Goal: Information Seeking & Learning: Check status

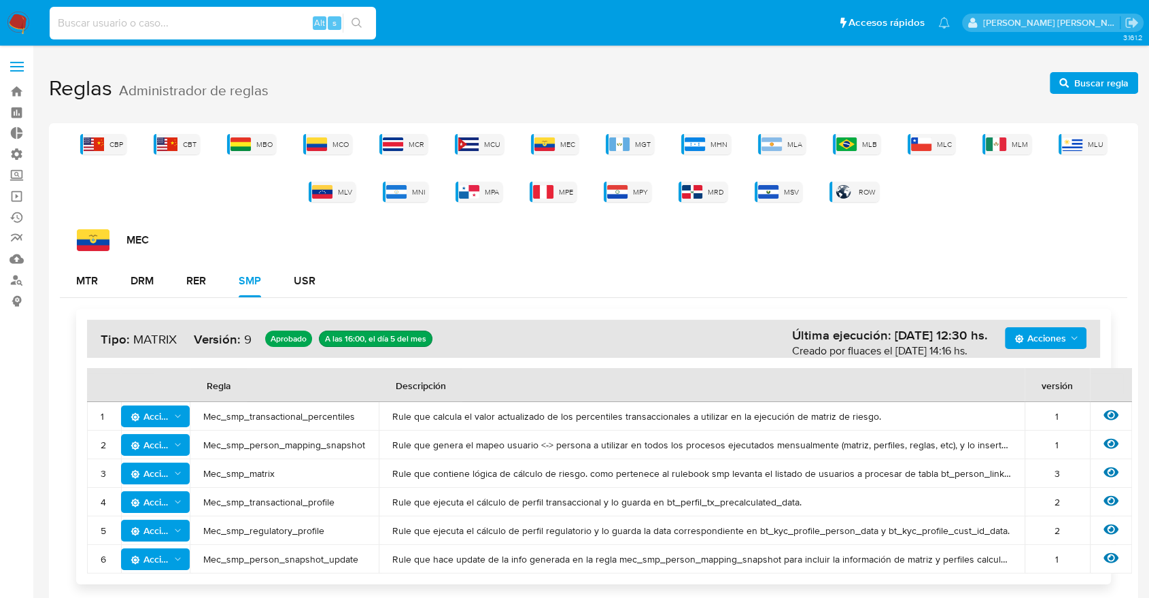
click at [241, 18] on input at bounding box center [213, 23] width 326 height 18
type input "[PERSON_NAME].mer"
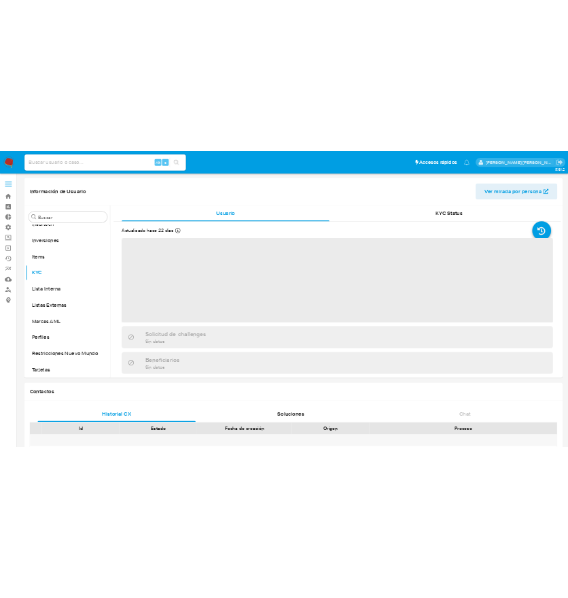
scroll to position [705, 0]
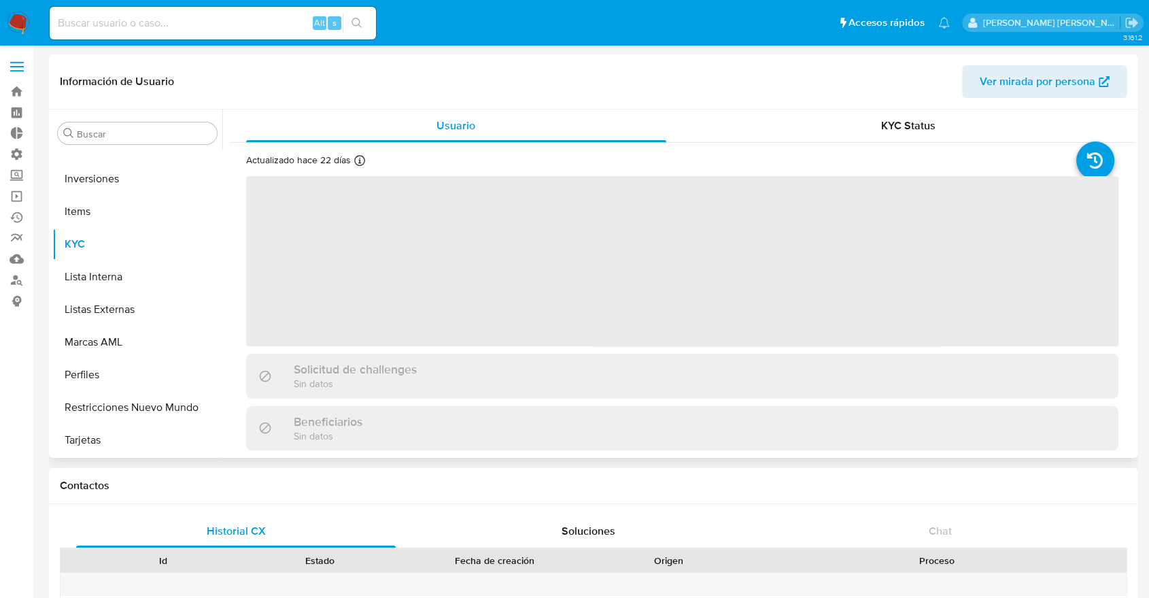
select select "10"
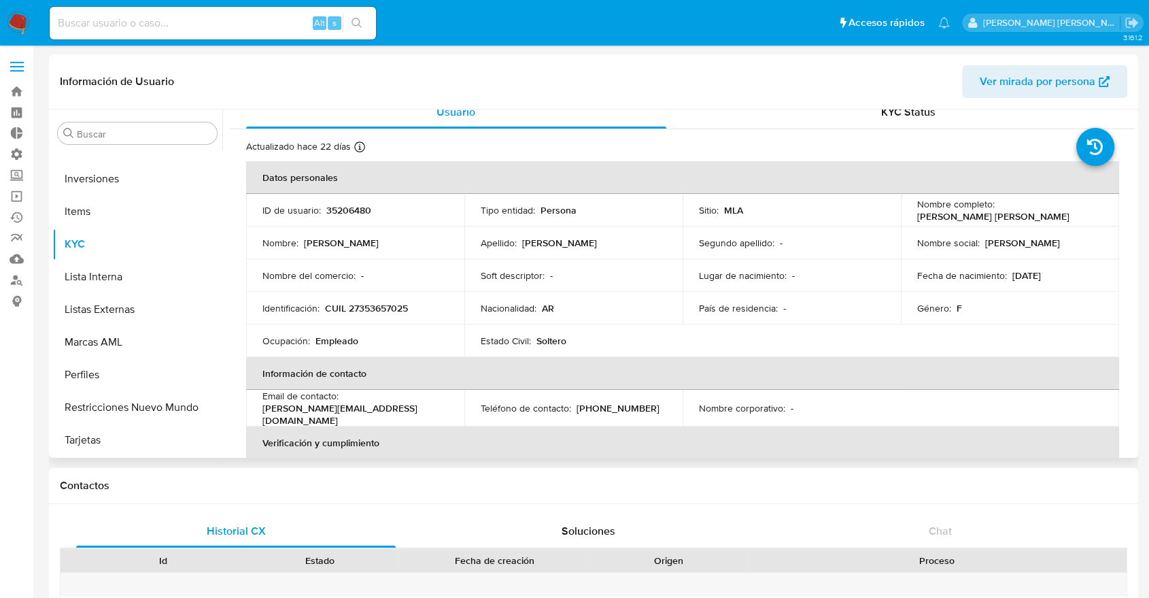
scroll to position [15, 0]
click at [182, 25] on input at bounding box center [213, 23] width 326 height 18
paste input "624938389"
type input "624938389"
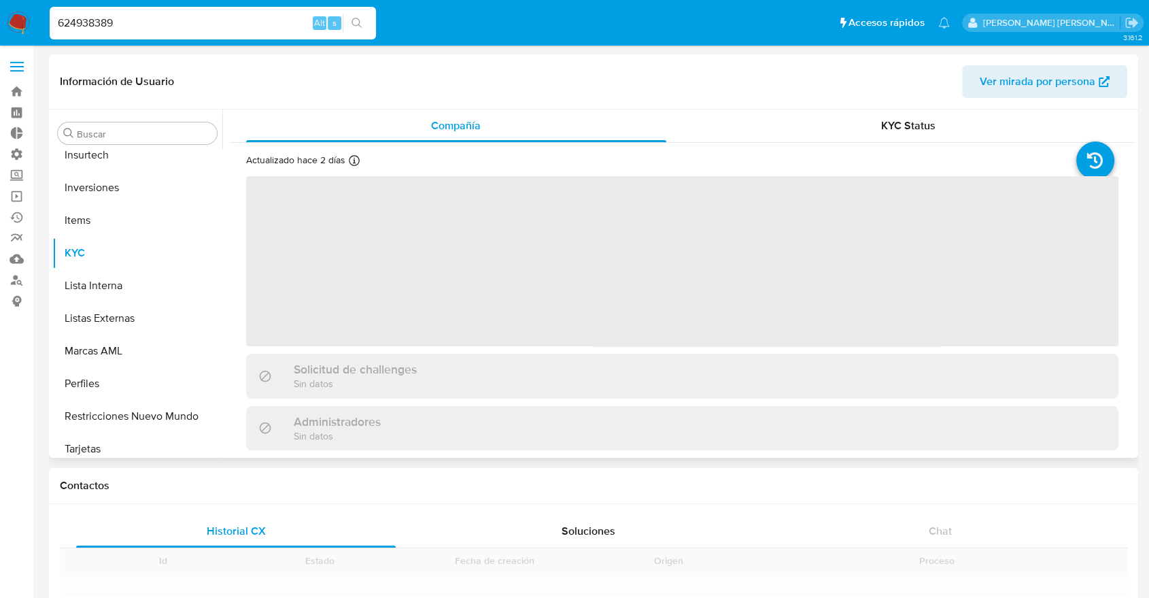
scroll to position [705, 0]
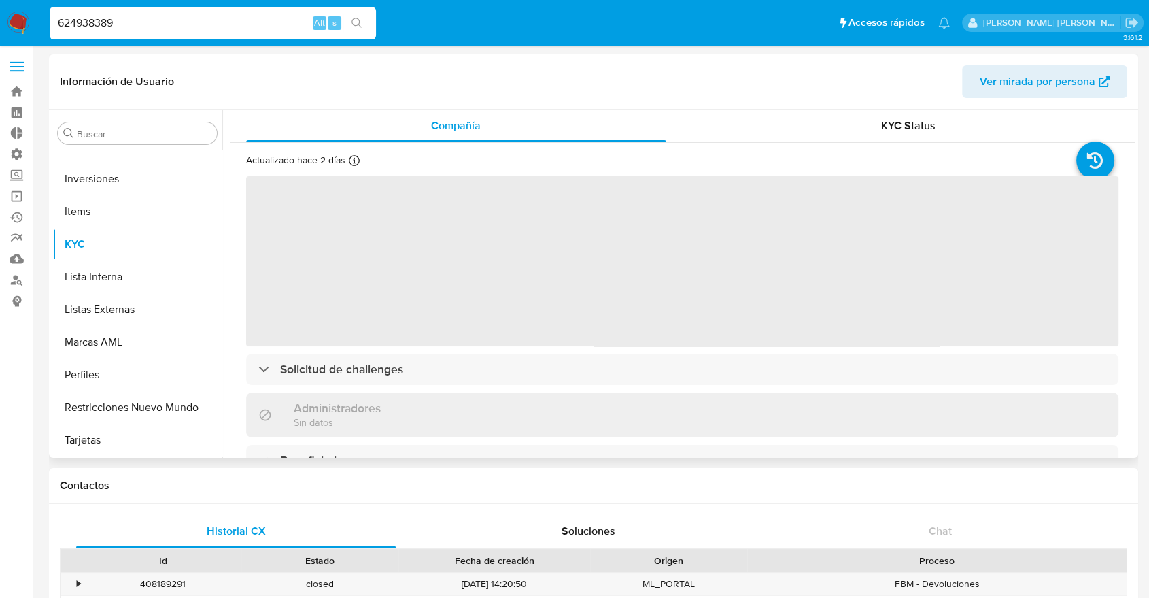
select select "10"
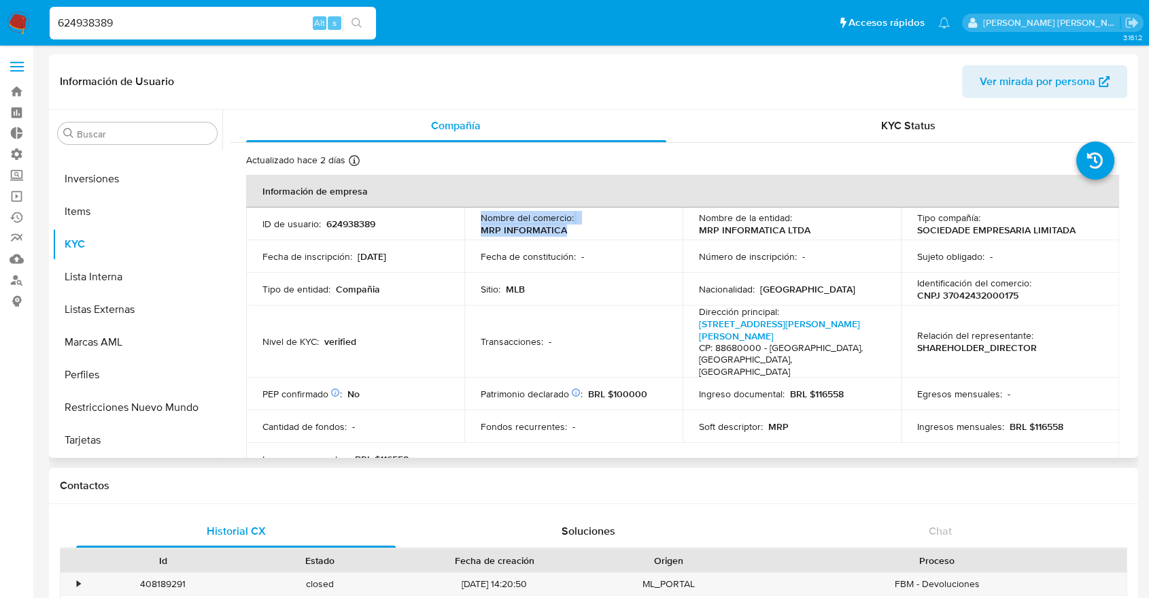
drag, startPoint x: 579, startPoint y: 233, endPoint x: 464, endPoint y: 216, distance: 116.8
click at [464, 216] on td "Nombre del comercio : MRP INFORMATICA" at bounding box center [573, 223] width 218 height 33
click at [526, 218] on p "Nombre del comercio :" at bounding box center [527, 217] width 93 height 12
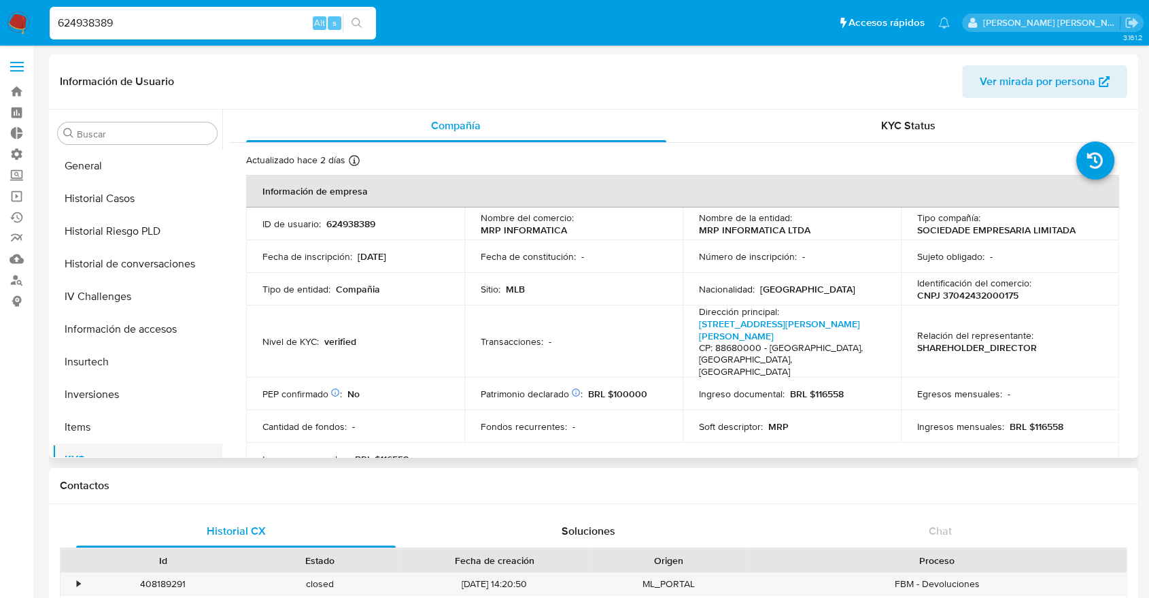
scroll to position [488, 0]
click at [109, 237] on button "Historial Riesgo PLD" at bounding box center [131, 232] width 159 height 33
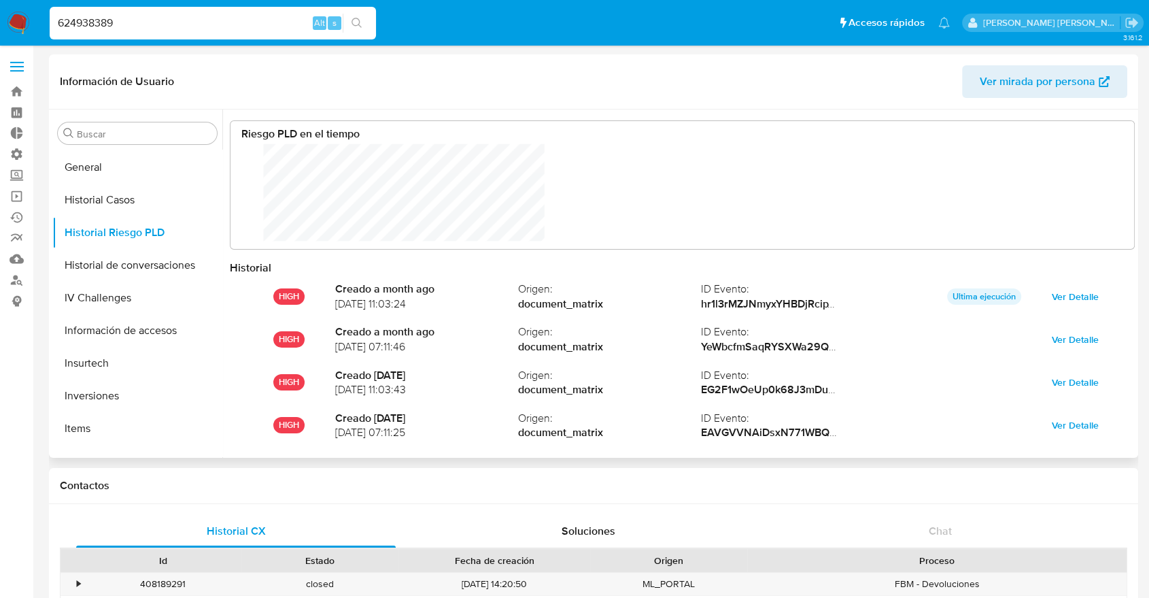
scroll to position [102, 876]
drag, startPoint x: 194, startPoint y: 28, endPoint x: 0, endPoint y: 48, distance: 195.5
type input "[PERSON_NAME].mer"
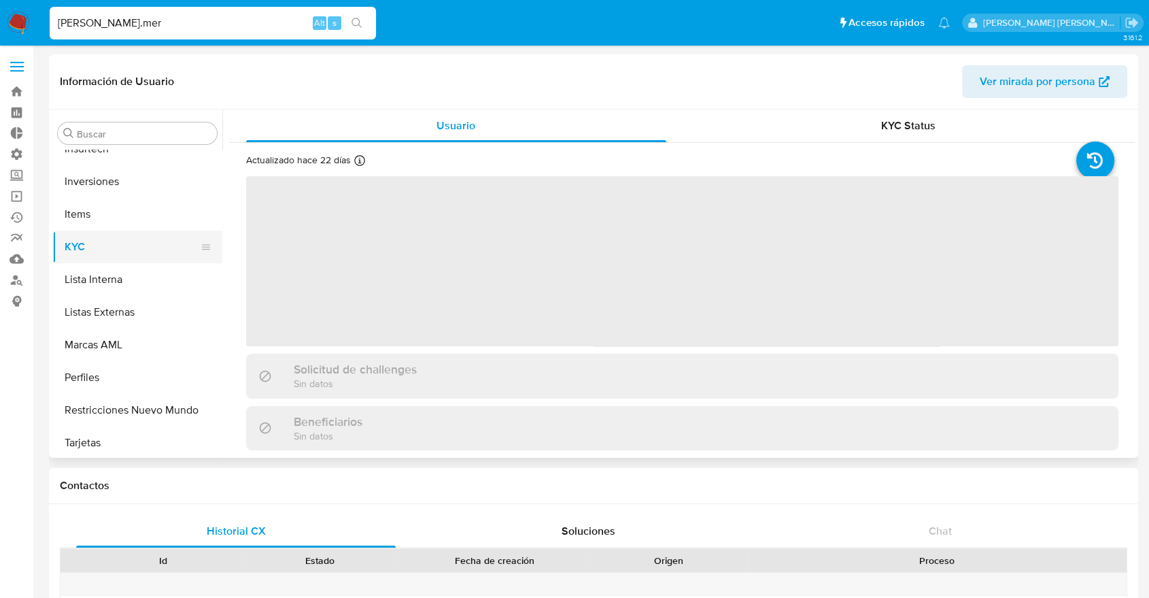
scroll to position [705, 0]
select select "10"
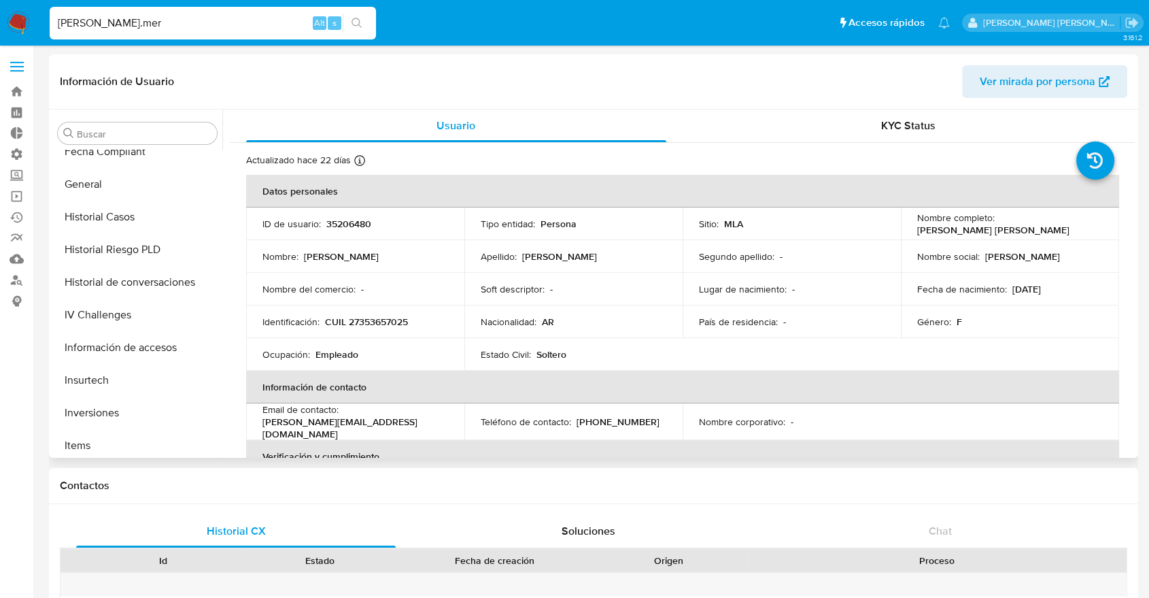
scroll to position [469, 0]
click at [103, 245] on button "Historial Riesgo PLD" at bounding box center [131, 251] width 159 height 33
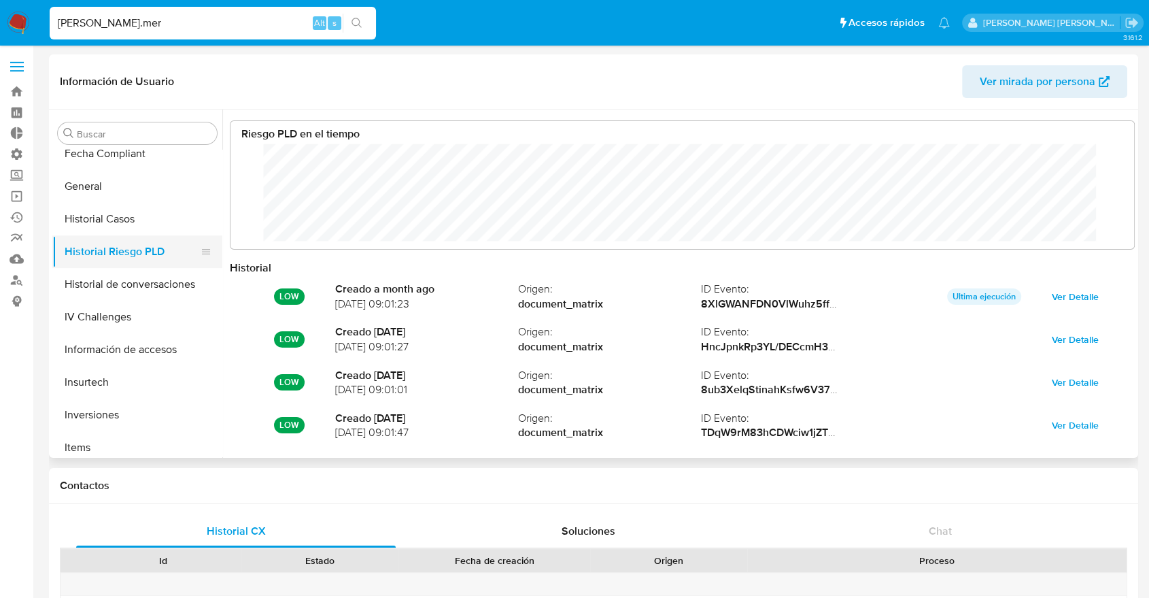
scroll to position [102, 876]
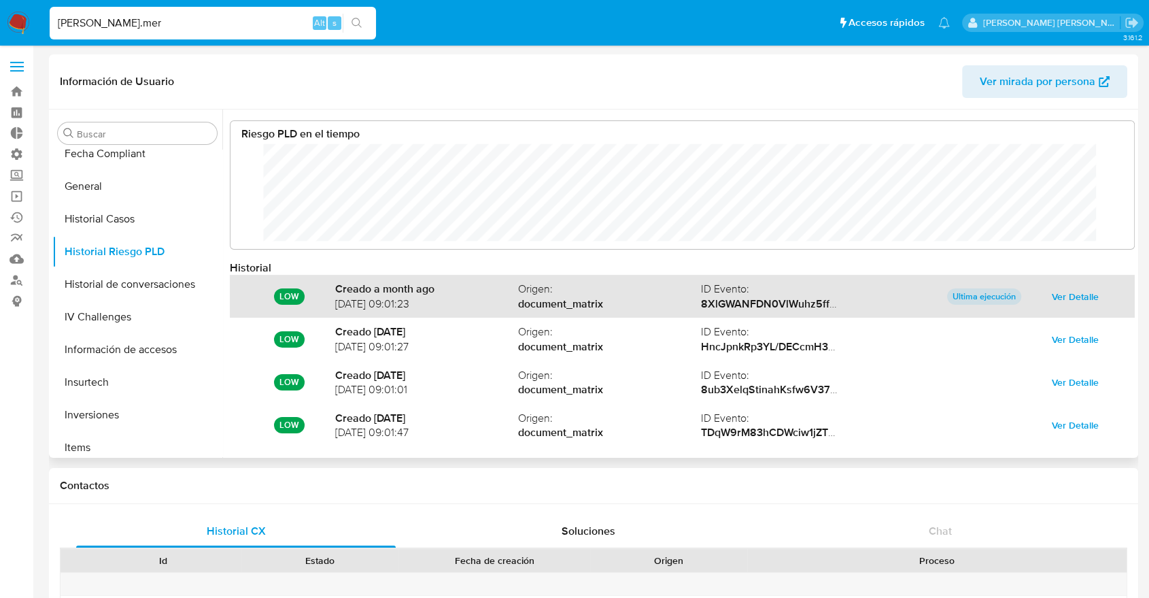
click at [1054, 288] on span "Ver Detalle" at bounding box center [1075, 296] width 47 height 19
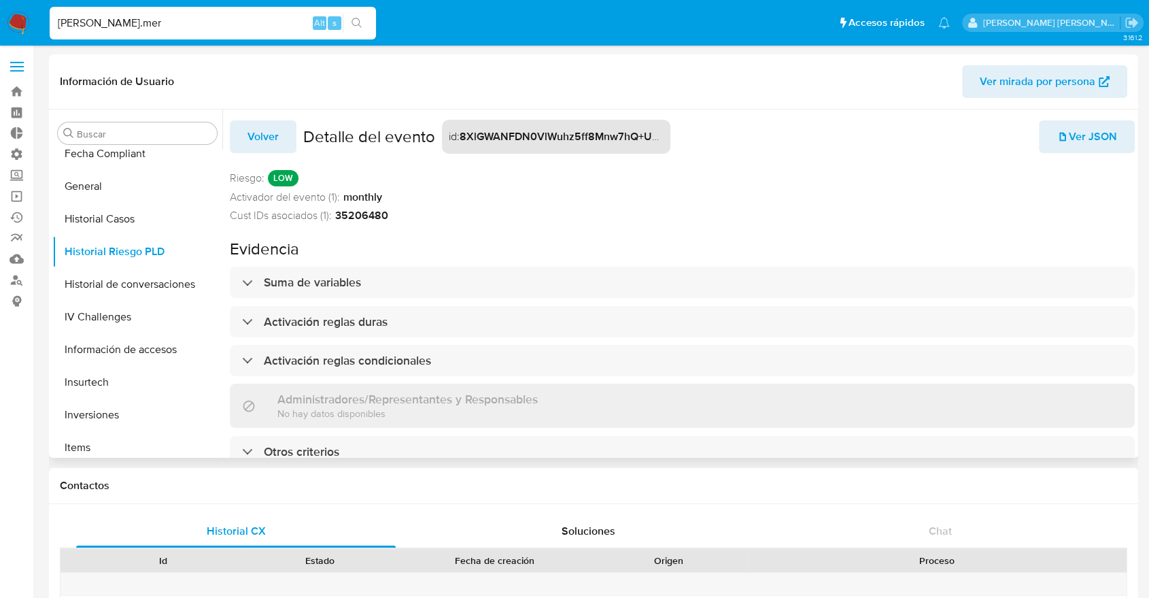
click at [1060, 140] on icon "button" at bounding box center [1063, 137] width 6 height 8
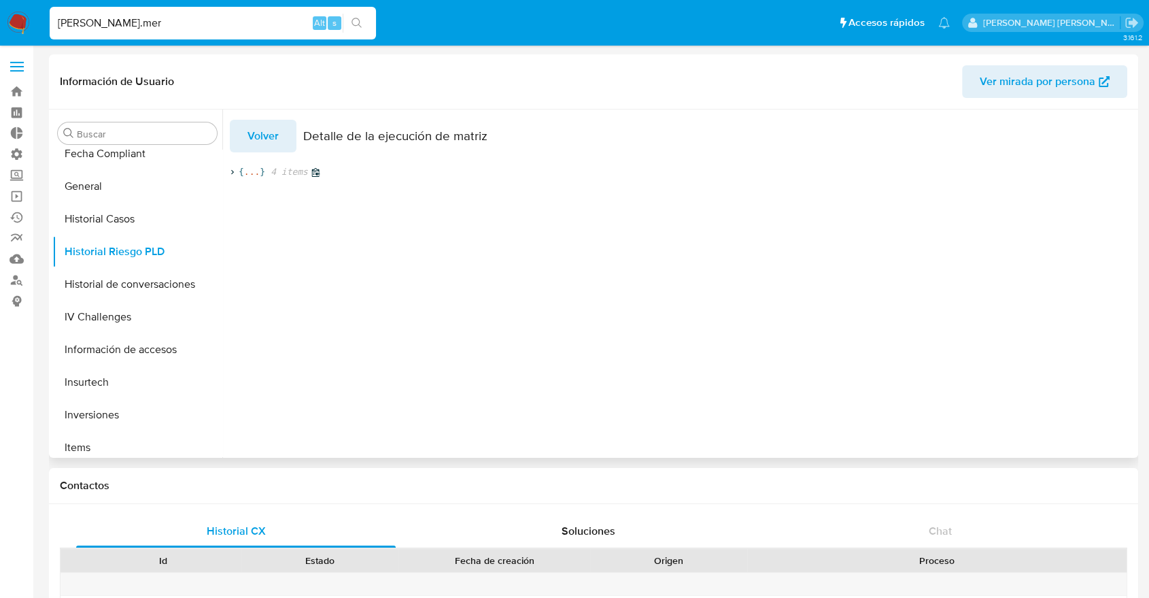
click at [230, 170] on icon at bounding box center [232, 172] width 9 height 9
click at [247, 211] on icon at bounding box center [247, 209] width 3 height 5
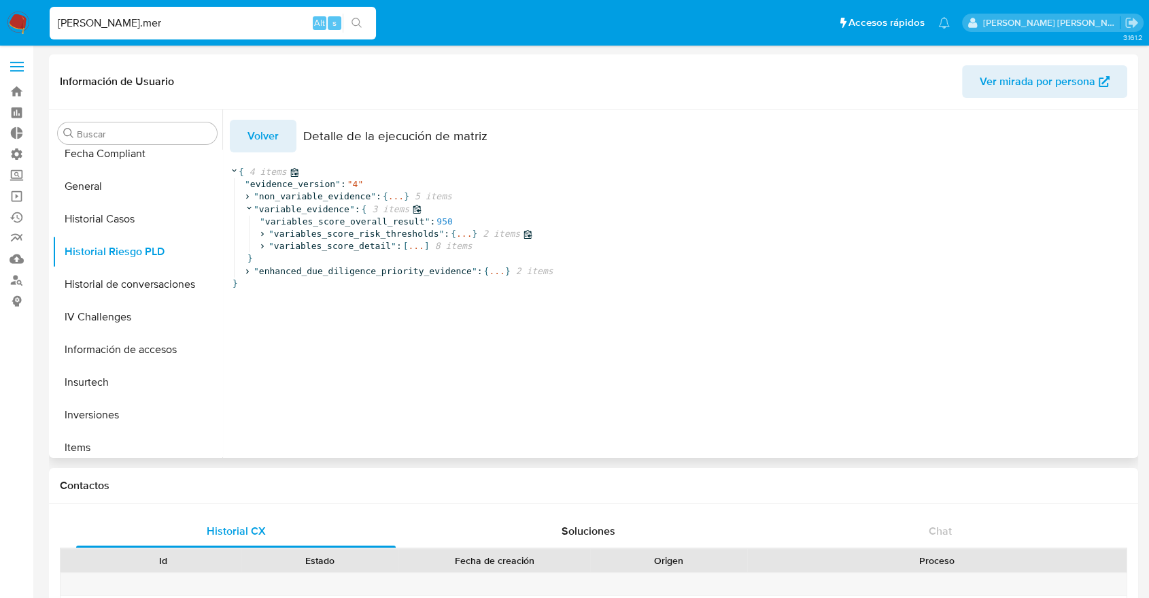
click at [260, 237] on icon at bounding box center [262, 234] width 9 height 9
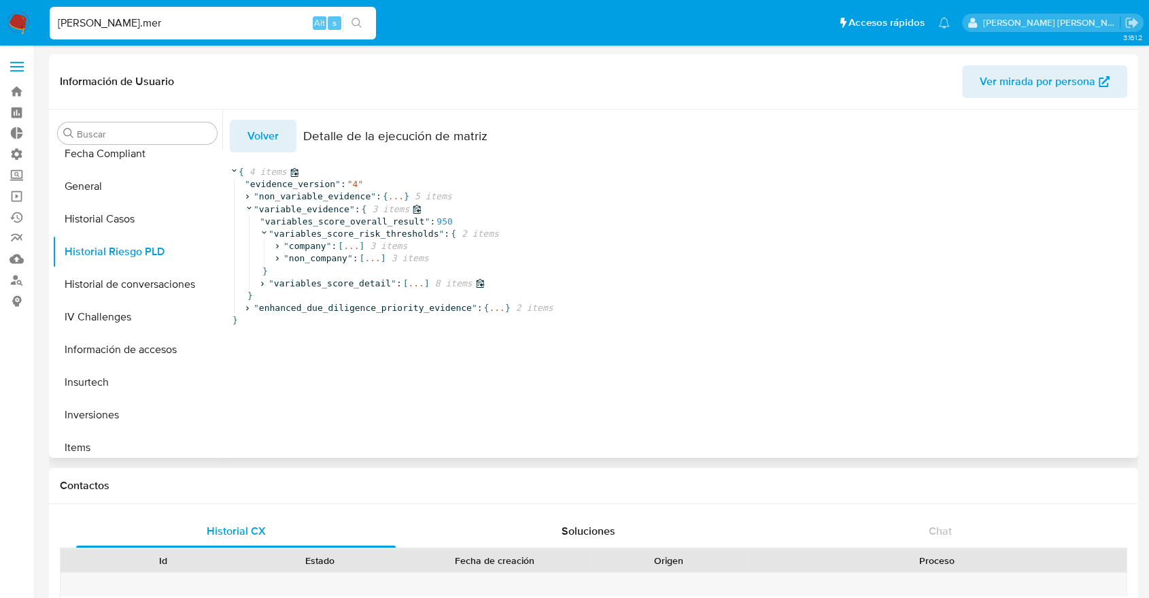
click at [261, 286] on icon at bounding box center [262, 283] width 3 height 5
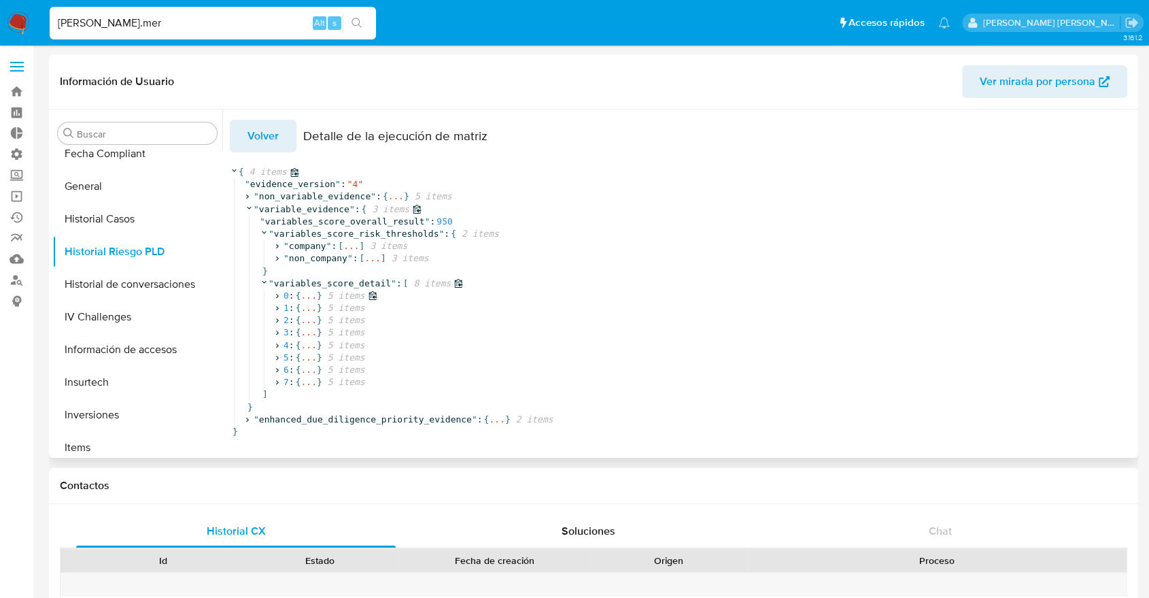
click at [276, 298] on icon at bounding box center [277, 295] width 9 height 9
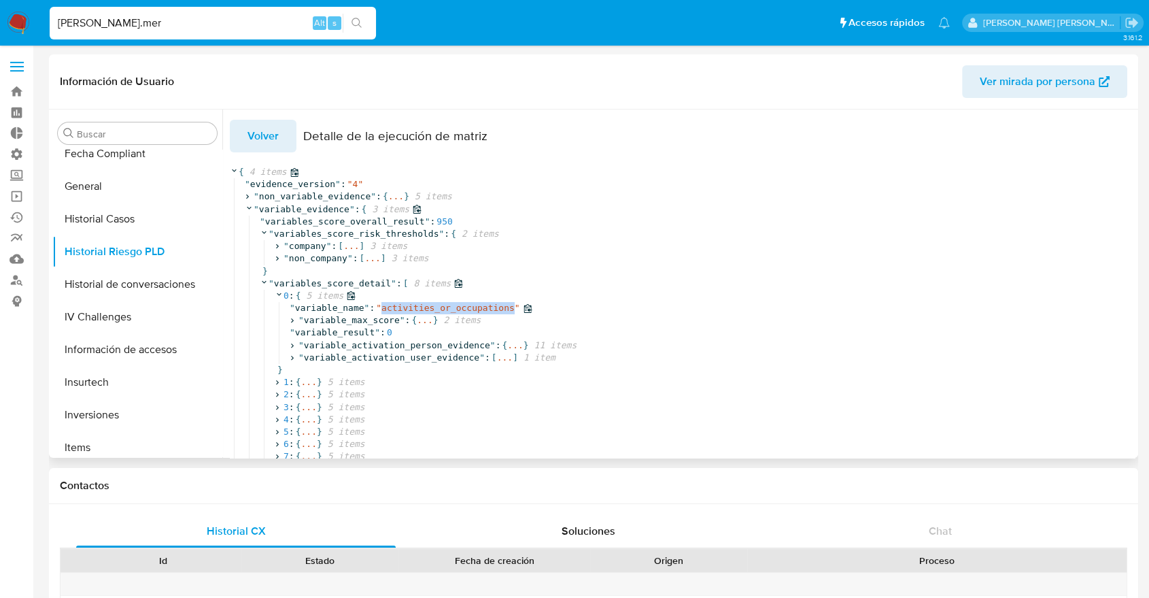
drag, startPoint x: 371, startPoint y: 309, endPoint x: 496, endPoint y: 309, distance: 124.4
click at [496, 309] on div "" variable_name " : " activities_or_occupations "" at bounding box center [760, 308] width 940 height 12
click at [515, 309] on span """ at bounding box center [517, 308] width 5 height 10
click at [380, 335] on span ":" at bounding box center [382, 332] width 5 height 10
click at [290, 346] on icon at bounding box center [292, 345] width 9 height 9
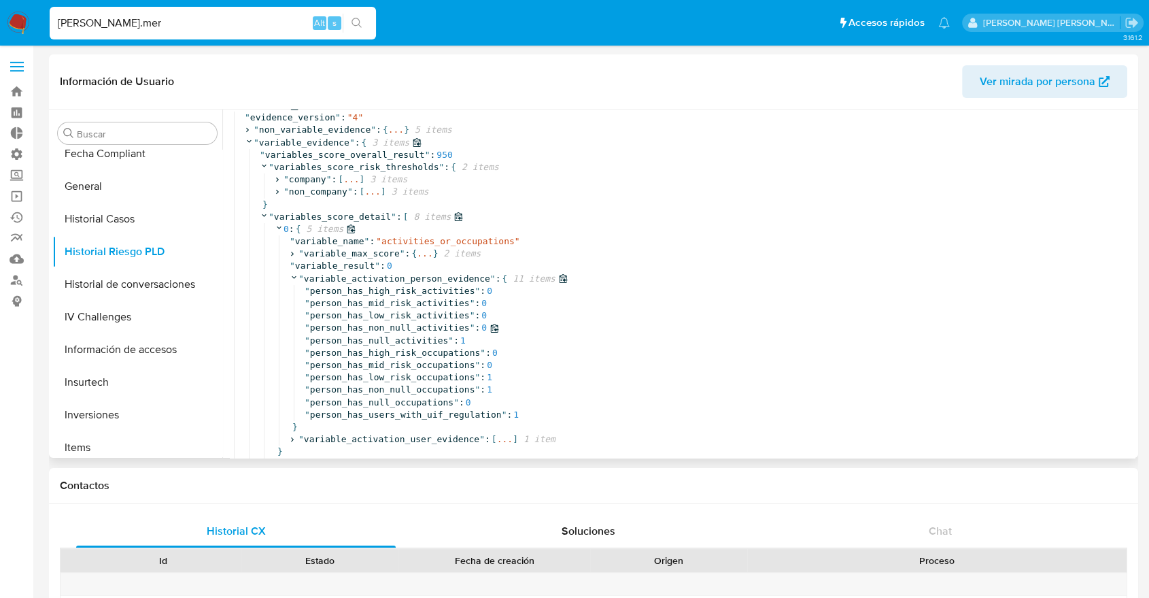
scroll to position [71, 0]
click at [452, 342] on div "" person_has_null_activities " : 1" at bounding box center [767, 336] width 925 height 12
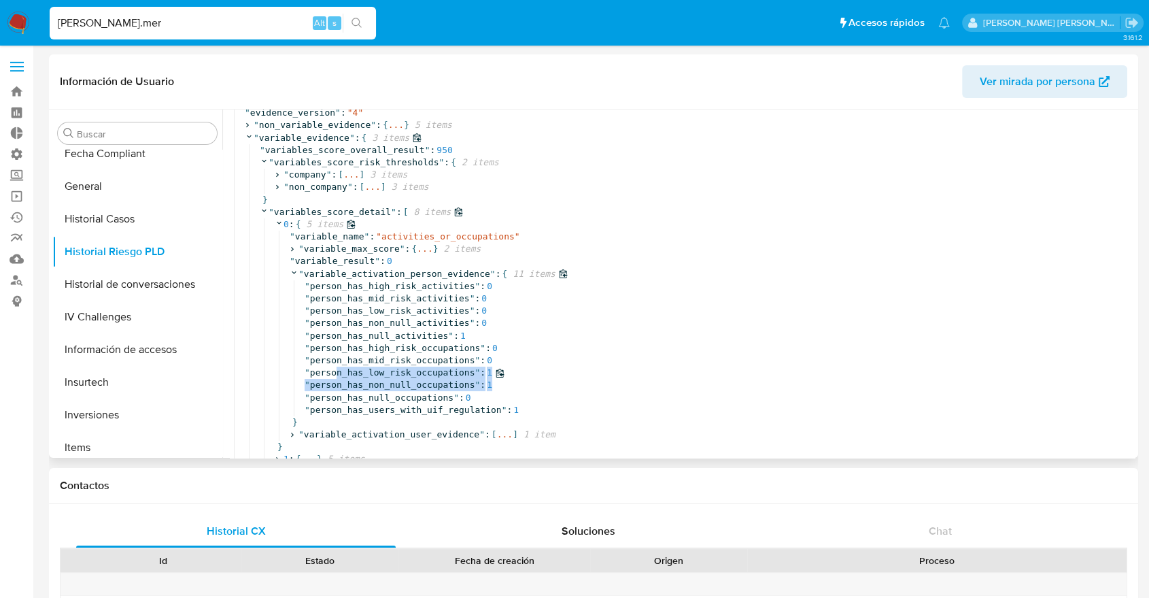
drag, startPoint x: 487, startPoint y: 392, endPoint x: 335, endPoint y: 376, distance: 153.8
click at [339, 376] on span "person_has_low_risk_occupations" at bounding box center [392, 372] width 165 height 10
drag, startPoint x: 339, startPoint y: 372, endPoint x: 480, endPoint y: 375, distance: 140.8
click at [480, 375] on div "" person_has_low_risk_occupations " : 1" at bounding box center [767, 372] width 925 height 12
click at [480, 364] on span ":" at bounding box center [482, 360] width 5 height 10
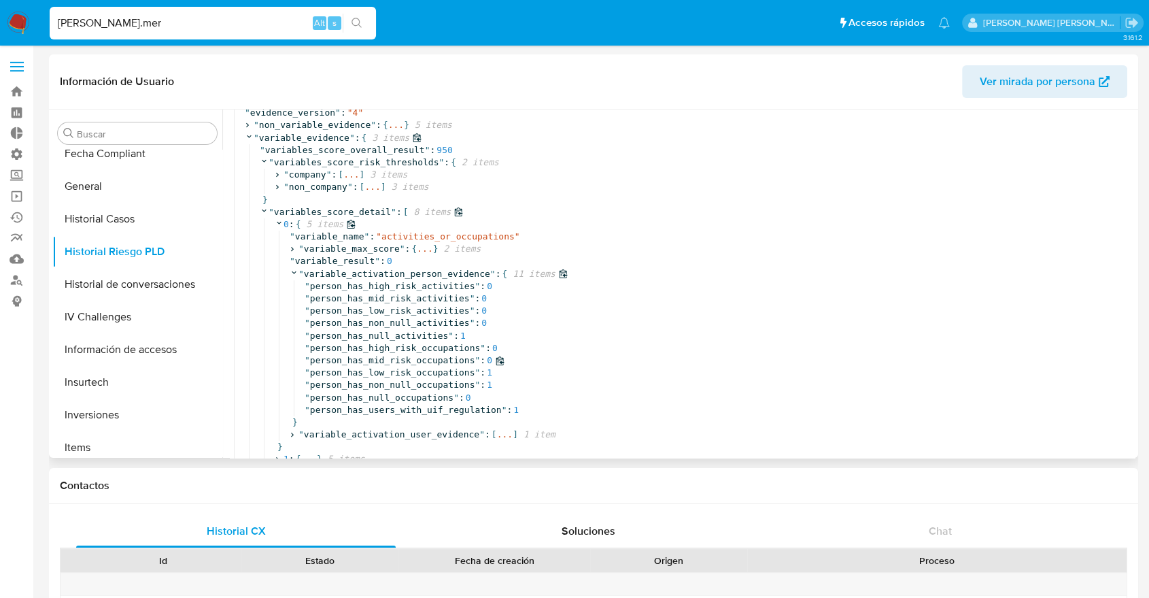
scroll to position [114, 0]
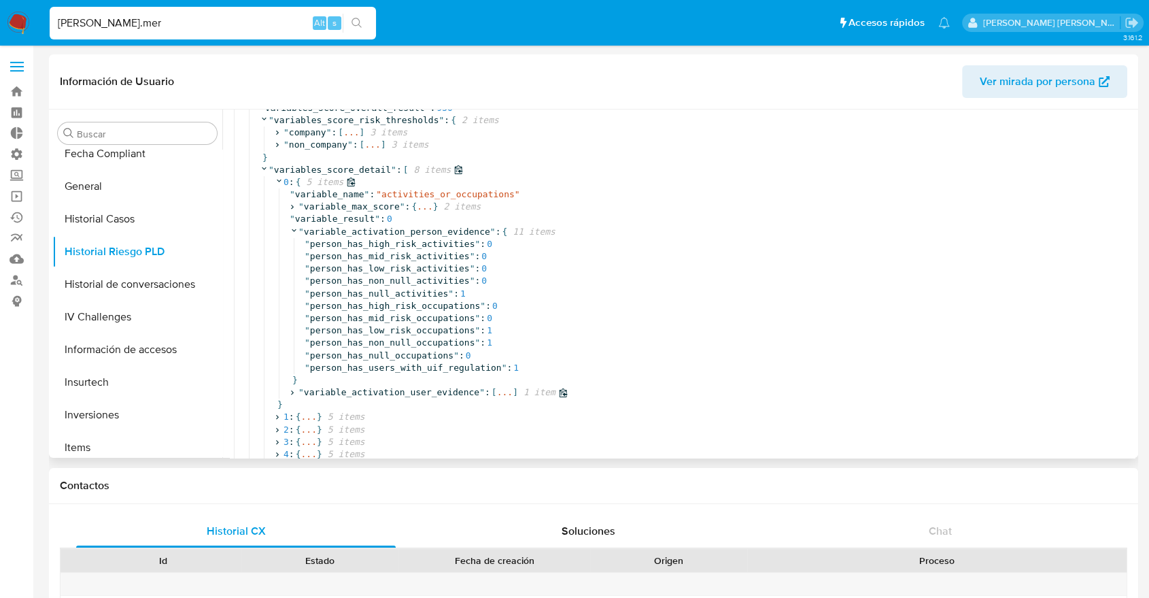
click at [292, 397] on icon at bounding box center [292, 392] width 9 height 9
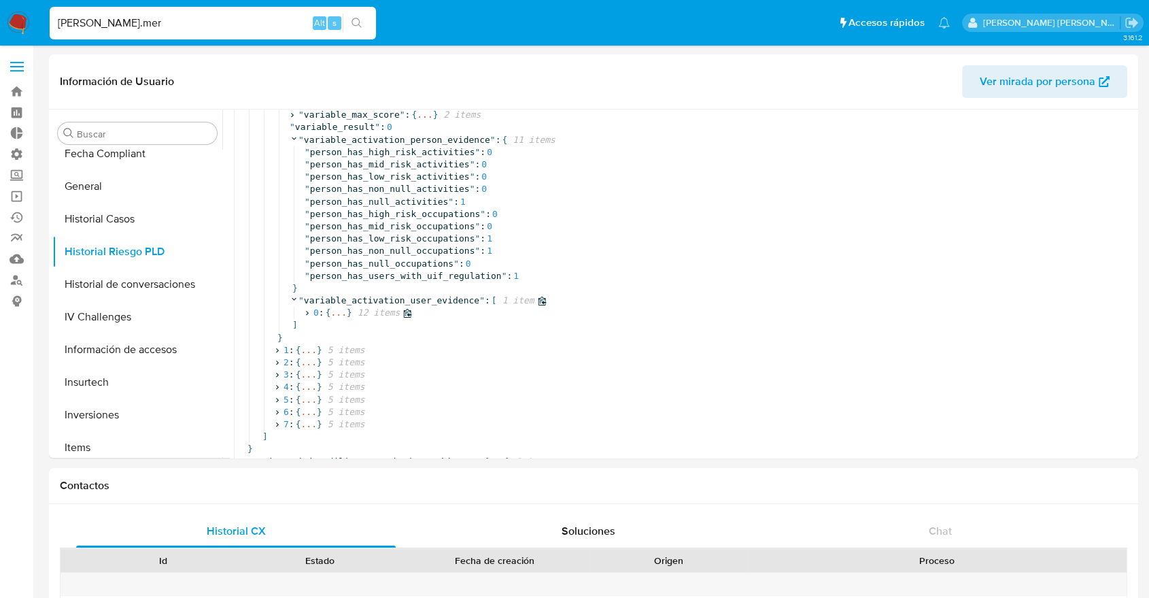
click at [306, 311] on icon at bounding box center [307, 313] width 3 height 5
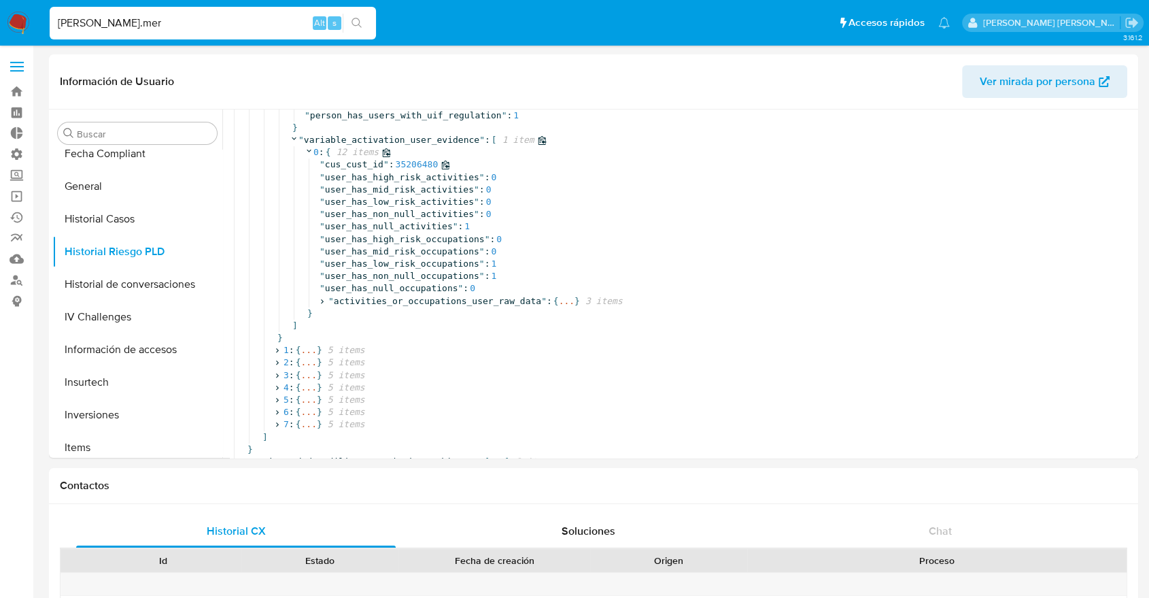
scroll to position [385, 0]
click at [321, 296] on icon at bounding box center [322, 300] width 9 height 9
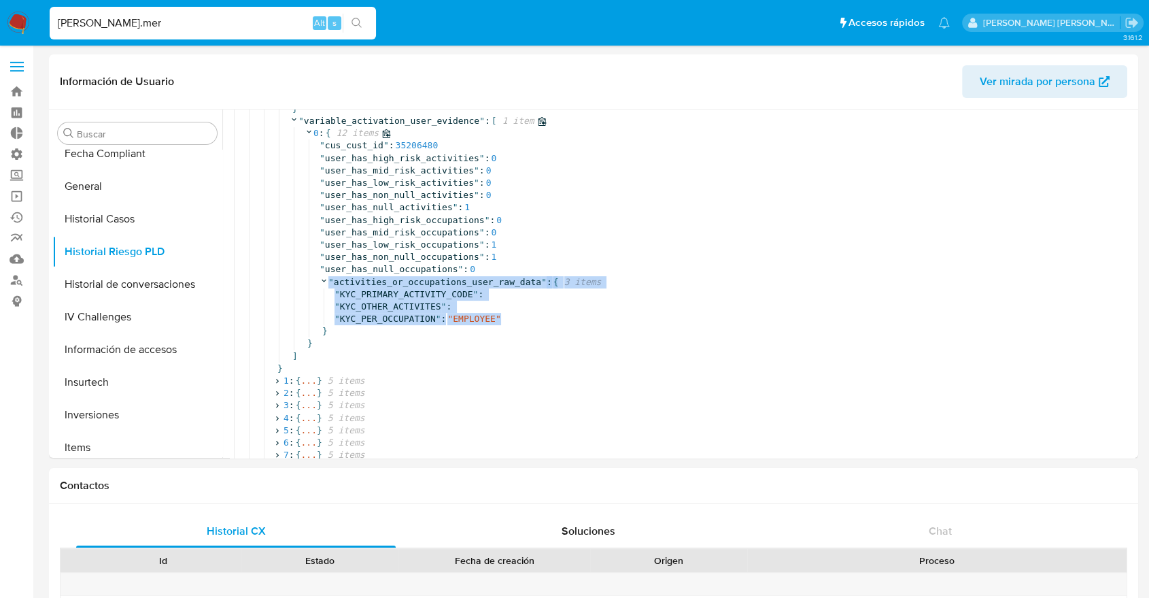
drag, startPoint x: 507, startPoint y: 324, endPoint x: 318, endPoint y: 287, distance: 192.5
click at [320, 287] on div "" activities_or_occupations_user_raw_data " : { 3 items " KYC_PRIMARY_ACTIVITY_…" at bounding box center [775, 307] width 910 height 62
